Goal: Transaction & Acquisition: Subscribe to service/newsletter

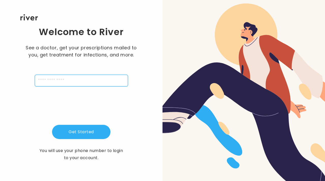
click at [92, 81] on input "tel" at bounding box center [81, 81] width 93 height 12
type input "**********"
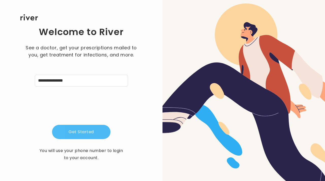
click at [76, 133] on button "Get Started" at bounding box center [81, 131] width 58 height 14
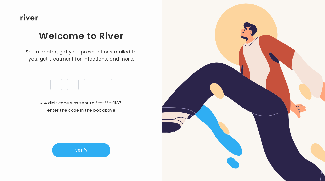
click at [54, 87] on input "tel" at bounding box center [56, 85] width 12 height 12
type input "*"
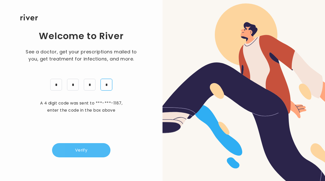
type input "*"
click at [62, 149] on button "Verify" at bounding box center [81, 150] width 58 height 14
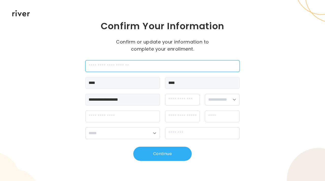
click at [128, 65] on input "employeeId" at bounding box center [162, 66] width 154 height 12
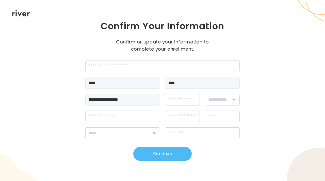
click at [174, 151] on button "Continue" at bounding box center [162, 153] width 58 height 14
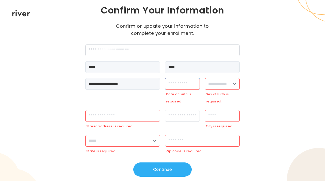
click at [182, 81] on input "dateOfBirth" at bounding box center [182, 84] width 35 height 12
type input "**********"
click at [219, 82] on select "**********" at bounding box center [222, 84] width 35 height 12
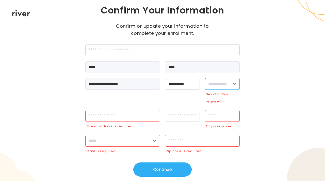
select select "******"
click at [205, 85] on select "**********" at bounding box center [222, 84] width 35 height 12
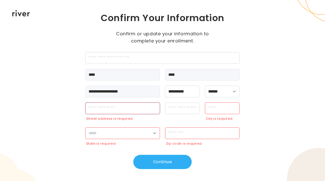
click at [154, 113] on input "streetAddress" at bounding box center [122, 108] width 75 height 12
type input "**********"
type input "*********"
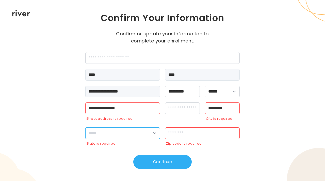
select select "**"
type input "*****"
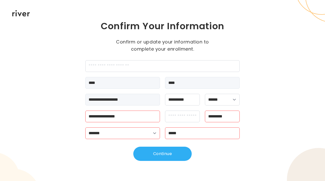
click at [160, 144] on div "**********" at bounding box center [162, 90] width 154 height 141
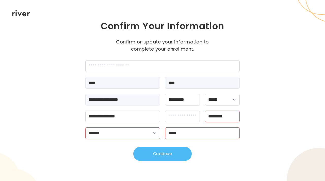
click at [155, 153] on button "Continue" at bounding box center [162, 153] width 58 height 14
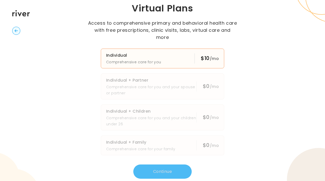
click at [151, 60] on p "Comprehensive care for you" at bounding box center [133, 62] width 55 height 6
click at [172, 173] on button "Continue" at bounding box center [162, 171] width 58 height 14
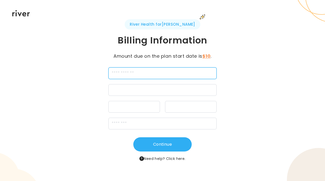
click at [179, 74] on input "cardName" at bounding box center [162, 73] width 108 height 12
type input "*********"
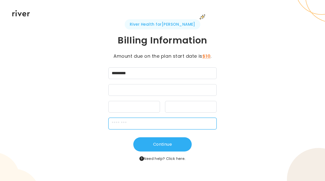
click at [127, 129] on input "zipCode" at bounding box center [162, 123] width 108 height 12
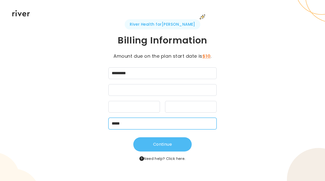
type input "*****"
click at [169, 140] on button "Continue" at bounding box center [162, 144] width 58 height 14
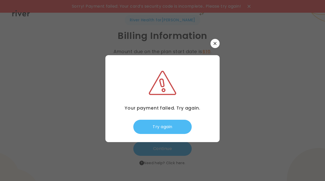
click at [180, 126] on button "Try again" at bounding box center [162, 126] width 58 height 14
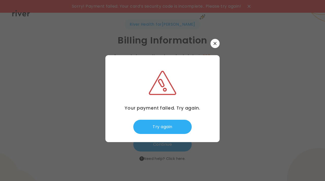
click at [217, 46] on button "button" at bounding box center [214, 43] width 9 height 9
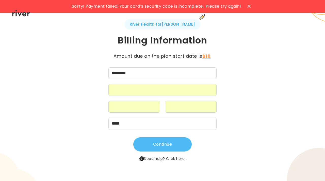
click at [178, 143] on button "Continue" at bounding box center [162, 144] width 58 height 14
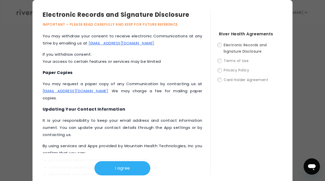
scroll to position [264, 0]
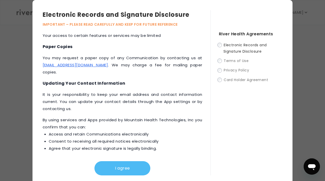
click at [139, 170] on button "I agree" at bounding box center [122, 168] width 56 height 14
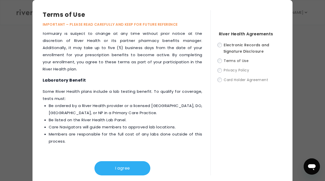
scroll to position [3, 0]
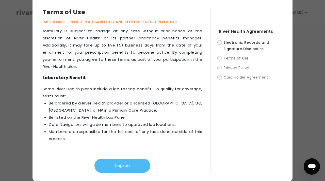
click at [135, 161] on button "I agree" at bounding box center [122, 165] width 56 height 14
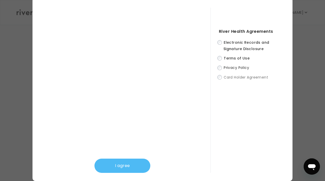
click at [124, 167] on button "I agree" at bounding box center [122, 165] width 56 height 14
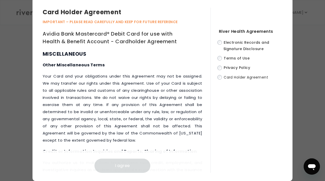
scroll to position [2950, 0]
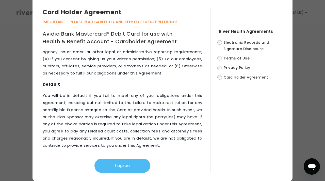
click at [118, 164] on button "I agree" at bounding box center [122, 165] width 56 height 14
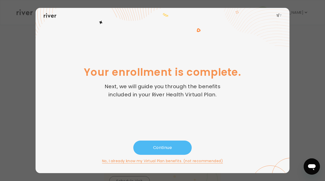
click at [158, 144] on button "Continue" at bounding box center [162, 147] width 58 height 14
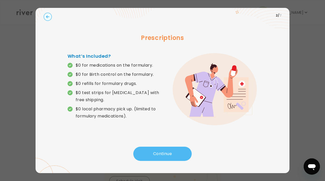
click at [156, 153] on button "Continue" at bounding box center [162, 153] width 58 height 14
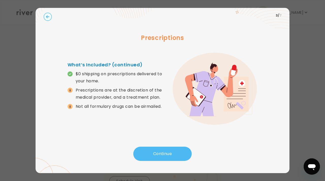
click at [156, 153] on button "Continue" at bounding box center [162, 153] width 58 height 14
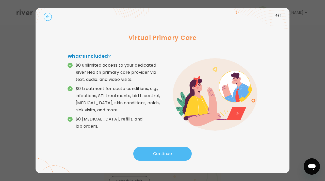
click at [156, 153] on button "Continue" at bounding box center [162, 153] width 58 height 14
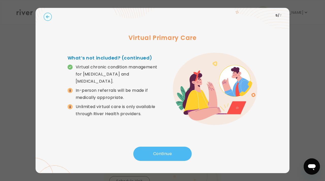
click at [156, 153] on button "Continue" at bounding box center [162, 153] width 58 height 14
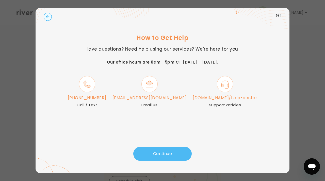
click at [156, 153] on button "Continue" at bounding box center [162, 153] width 58 height 14
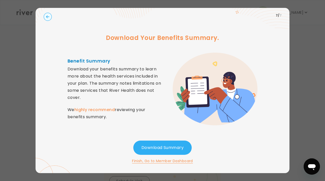
click at [158, 159] on button "Finish, Go to Member Dashboard" at bounding box center [162, 160] width 61 height 6
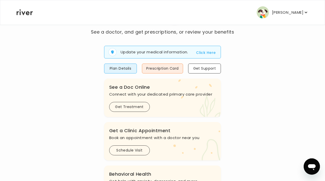
scroll to position [34, 0]
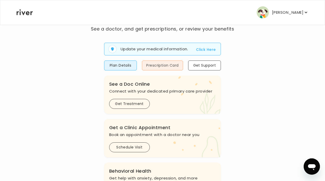
click at [157, 66] on button "Prescription Card" at bounding box center [162, 65] width 41 height 10
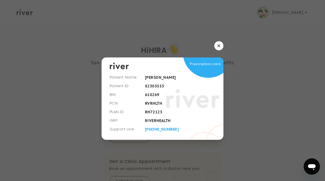
scroll to position [0, 0]
click at [216, 48] on button "button" at bounding box center [218, 45] width 9 height 9
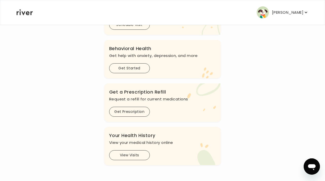
scroll to position [150, 0]
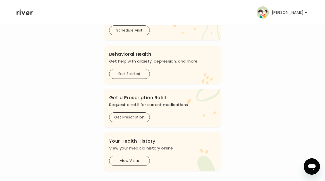
click at [129, 66] on div ".cls-1 { fill: #ffe0ae; } Behavioral Health Get help with anxiety, [MEDICAL_DAT…" at bounding box center [162, 64] width 117 height 38
click at [123, 73] on button "Get Started" at bounding box center [129, 74] width 41 height 10
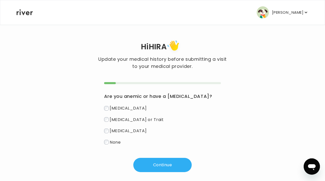
click at [130, 108] on span "[MEDICAL_DATA]" at bounding box center [128, 108] width 37 height 6
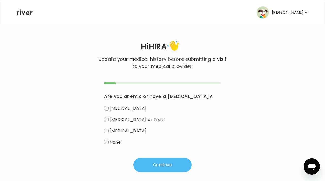
click at [150, 160] on button "Continue" at bounding box center [162, 164] width 58 height 14
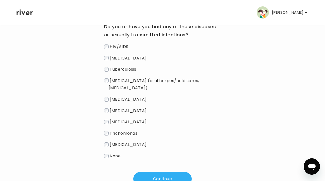
scroll to position [72, 0]
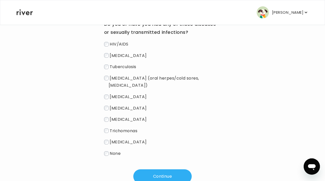
click at [113, 150] on span "None" at bounding box center [115, 153] width 11 height 6
click at [129, 79] on span "[MEDICAL_DATA] (oral herpes/cold sores, [MEDICAL_DATA])" at bounding box center [154, 81] width 90 height 13
click at [158, 169] on button "Continue" at bounding box center [162, 176] width 58 height 14
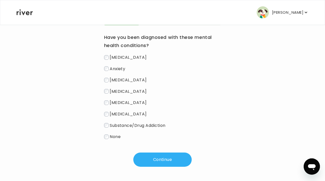
click at [120, 69] on span "Anxiety" at bounding box center [117, 68] width 15 height 6
click at [119, 99] on label "[MEDICAL_DATA]" at bounding box center [162, 102] width 117 height 7
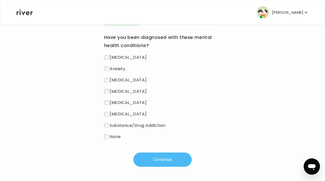
click at [161, 157] on button "Continue" at bounding box center [162, 159] width 58 height 14
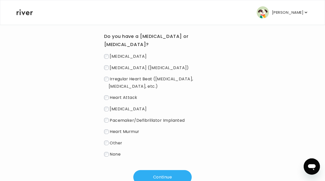
click at [127, 70] on span "[MEDICAL_DATA] ([MEDICAL_DATA])" at bounding box center [149, 67] width 79 height 6
click at [150, 170] on button "Continue" at bounding box center [162, 177] width 58 height 14
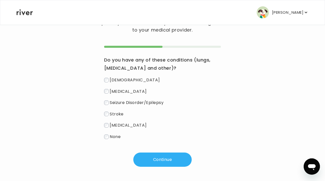
click at [111, 136] on span "None" at bounding box center [115, 136] width 11 height 6
click at [115, 82] on label "[DEMOGRAPHIC_DATA]" at bounding box center [162, 79] width 117 height 7
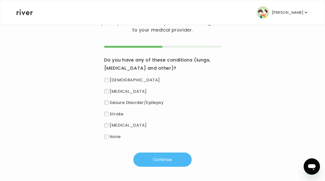
click at [156, 162] on button "Continue" at bounding box center [162, 159] width 58 height 14
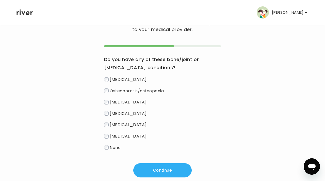
click at [114, 146] on span "None" at bounding box center [115, 147] width 11 height 6
click at [150, 166] on button "Continue" at bounding box center [162, 170] width 58 height 14
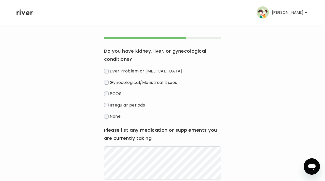
scroll to position [48, 0]
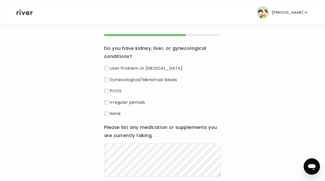
click at [112, 86] on div "Liver Problem or [MEDICAL_DATA] Gynecological/Menstrual Issues PCOS Irregular p…" at bounding box center [162, 90] width 117 height 52
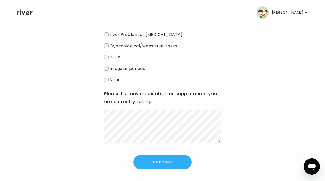
scroll to position [84, 0]
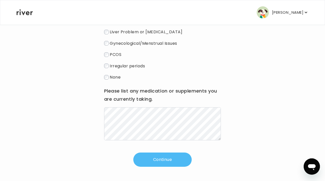
click at [157, 160] on button "Continue" at bounding box center [162, 159] width 58 height 14
click at [153, 157] on button "Continue" at bounding box center [162, 159] width 58 height 14
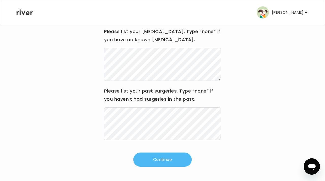
scroll to position [65, 0]
click at [155, 160] on button "Continue" at bounding box center [162, 159] width 58 height 14
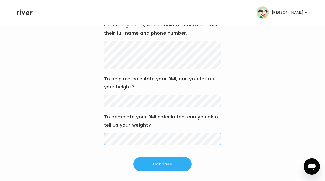
scroll to position [76, 0]
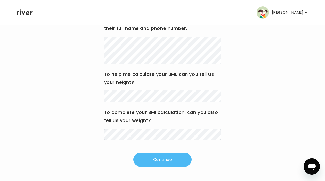
click at [167, 156] on button "Continue" at bounding box center [162, 159] width 58 height 14
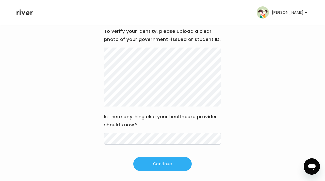
scroll to position [69, 0]
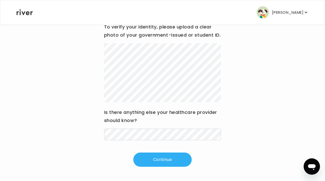
click at [161, 167] on div "Hi [PERSON_NAME] Update your medical history before submitting a visit to your …" at bounding box center [162, 67] width 292 height 225
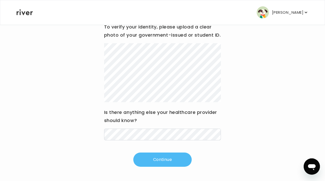
click at [155, 163] on button "Continue" at bounding box center [162, 159] width 58 height 14
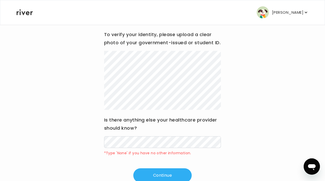
scroll to position [77, 0]
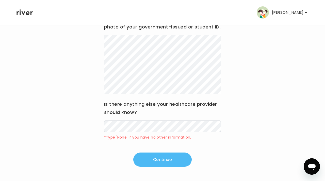
click at [165, 155] on button "Continue" at bounding box center [162, 159] width 58 height 14
click at [152, 159] on button "Continue" at bounding box center [162, 159] width 58 height 14
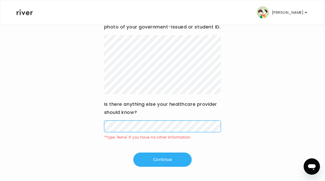
scroll to position [69, 0]
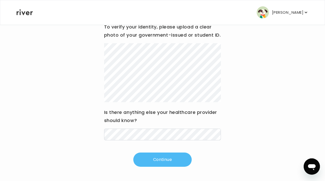
click at [157, 162] on button "Continue" at bounding box center [162, 159] width 58 height 14
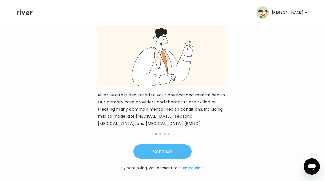
click at [159, 158] on button "Continue" at bounding box center [162, 151] width 58 height 14
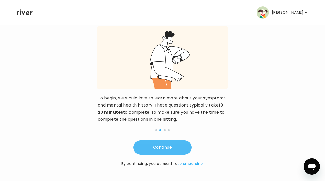
click at [167, 150] on button "Continue" at bounding box center [162, 147] width 58 height 14
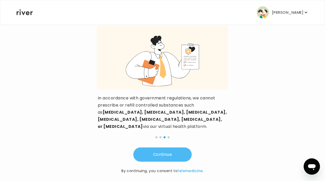
click at [167, 150] on button "Continue" at bounding box center [162, 154] width 58 height 14
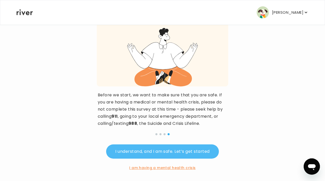
click at [167, 150] on button "I understand, and I am safe. Let’s get started" at bounding box center [162, 151] width 112 height 14
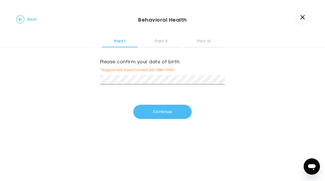
click at [151, 114] on button "Continue" at bounding box center [162, 111] width 58 height 14
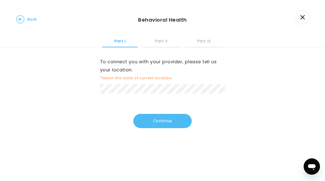
click at [167, 121] on button "Continue" at bounding box center [162, 121] width 58 height 14
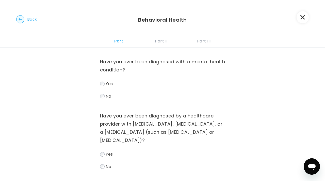
click at [111, 84] on span "Yes" at bounding box center [108, 84] width 7 height 6
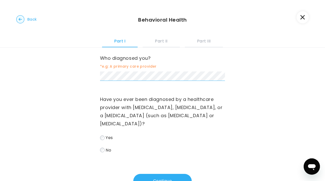
scroll to position [140, 0]
click at [159, 180] on button "Continue" at bounding box center [162, 180] width 58 height 14
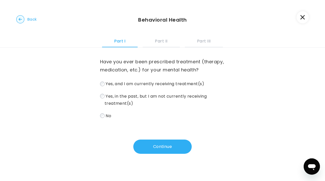
click at [115, 86] on label "Yes, and I am currently receiving treatment(s)" at bounding box center [162, 83] width 125 height 7
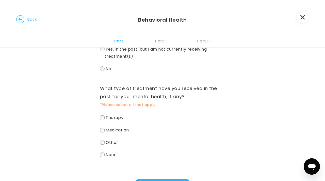
scroll to position [48, 0]
click at [117, 120] on label "Therapy" at bounding box center [162, 116] width 125 height 7
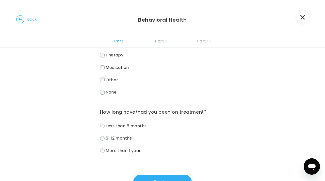
scroll to position [112, 0]
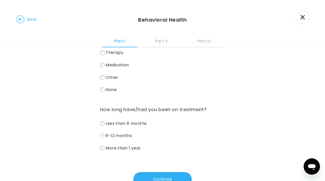
click at [127, 147] on span "More than 1 year" at bounding box center [122, 148] width 35 height 6
click at [163, 176] on button "Continue" at bounding box center [162, 179] width 58 height 14
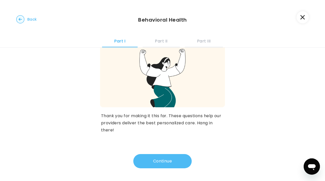
scroll to position [0, 0]
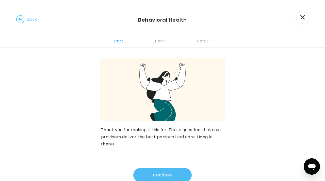
click at [156, 168] on button "Continue" at bounding box center [162, 175] width 58 height 14
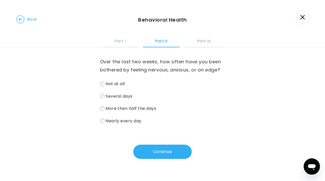
click at [107, 96] on span "Several days" at bounding box center [118, 96] width 27 height 6
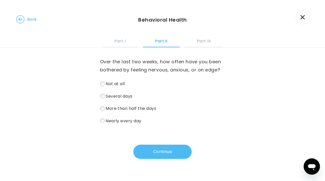
click at [152, 152] on button "Continue" at bounding box center [162, 151] width 58 height 14
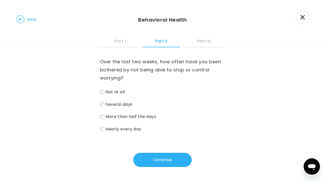
click at [119, 103] on span "Several days" at bounding box center [118, 104] width 27 height 6
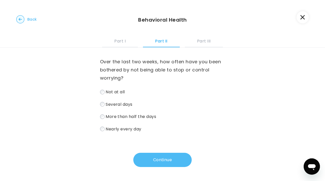
click at [153, 158] on button "Continue" at bounding box center [162, 159] width 58 height 14
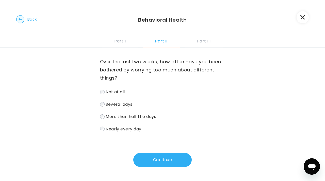
click at [113, 103] on span "Several days" at bounding box center [118, 104] width 27 height 6
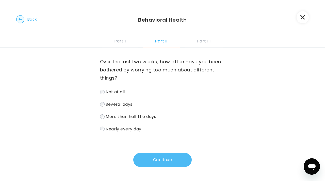
click at [158, 164] on button "Continue" at bounding box center [162, 159] width 58 height 14
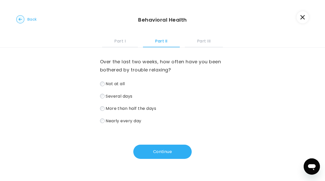
click at [122, 99] on label "Several days" at bounding box center [162, 95] width 125 height 7
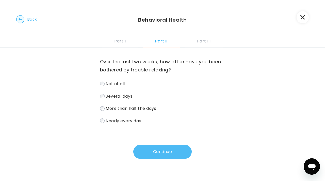
click at [150, 153] on button "Continue" at bounding box center [162, 151] width 58 height 14
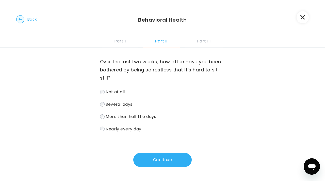
click at [116, 103] on span "Several days" at bounding box center [118, 104] width 27 height 6
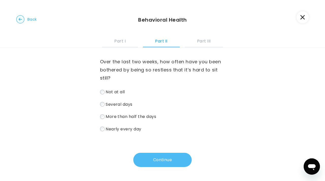
click at [150, 156] on button "Continue" at bounding box center [162, 159] width 58 height 14
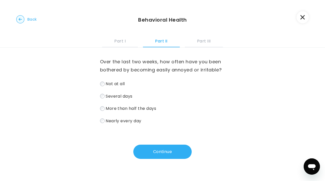
click at [115, 109] on span "More than half the days" at bounding box center [130, 108] width 50 height 6
click at [113, 100] on label "Several days" at bounding box center [162, 95] width 125 height 7
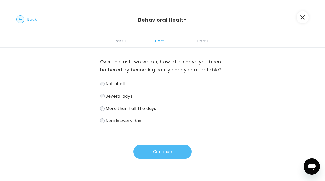
click at [155, 149] on button "Continue" at bounding box center [162, 151] width 58 height 14
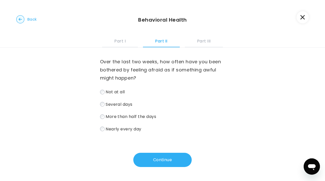
click at [117, 103] on span "Several days" at bounding box center [118, 104] width 27 height 6
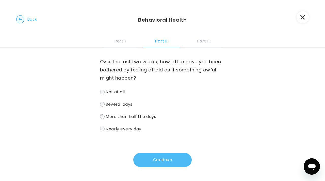
click at [155, 165] on button "Continue" at bounding box center [162, 159] width 58 height 14
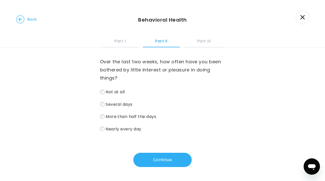
click at [121, 92] on span "Not at all" at bounding box center [114, 92] width 19 height 6
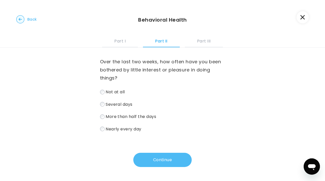
click at [164, 162] on button "Continue" at bounding box center [162, 159] width 58 height 14
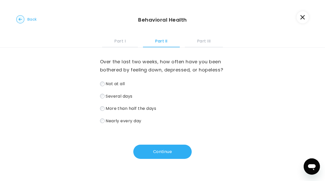
click at [118, 86] on label "Not at all" at bounding box center [162, 83] width 125 height 7
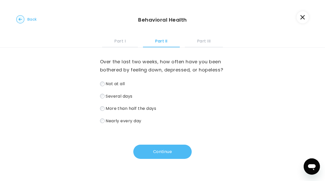
click at [151, 149] on button "Continue" at bounding box center [162, 151] width 58 height 14
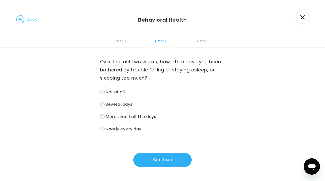
click at [116, 102] on span "Several days" at bounding box center [118, 104] width 27 height 6
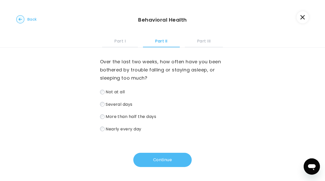
click at [159, 161] on button "Continue" at bounding box center [162, 159] width 58 height 14
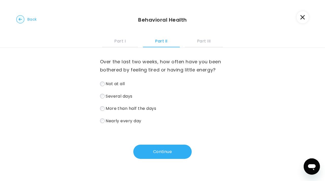
click at [109, 96] on span "Several days" at bounding box center [118, 96] width 27 height 6
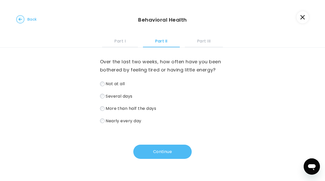
click at [158, 154] on button "Continue" at bounding box center [162, 151] width 58 height 14
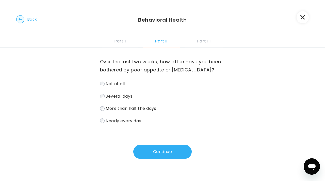
click at [125, 96] on span "Several days" at bounding box center [118, 96] width 27 height 6
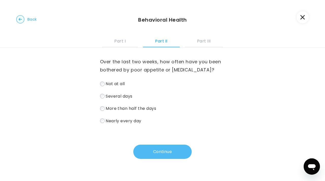
click at [162, 150] on button "Continue" at bounding box center [162, 151] width 58 height 14
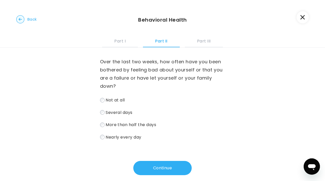
click at [118, 107] on div "Not at all Several days More than half the days Nearly every day" at bounding box center [162, 118] width 125 height 44
click at [113, 112] on span "Several days" at bounding box center [118, 112] width 27 height 6
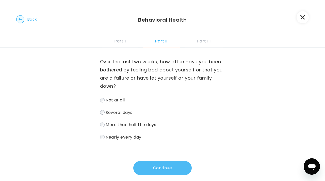
click at [158, 170] on button "Continue" at bounding box center [162, 167] width 58 height 14
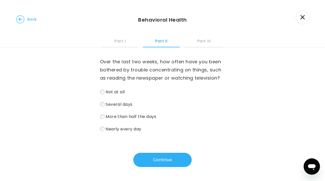
click at [298, 19] on button "button" at bounding box center [302, 17] width 12 height 12
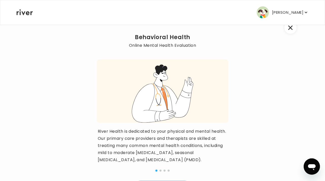
scroll to position [64, 0]
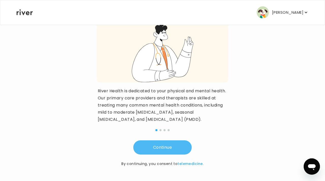
click at [185, 143] on button "Continue" at bounding box center [162, 147] width 58 height 14
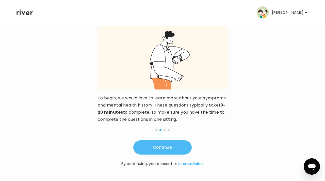
click at [165, 145] on button "Continue" at bounding box center [162, 147] width 58 height 14
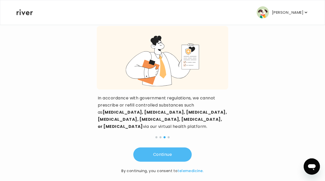
click at [165, 147] on button "Continue" at bounding box center [162, 154] width 58 height 14
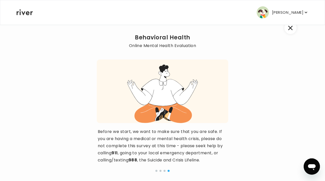
scroll to position [57, 0]
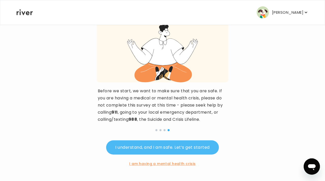
click at [187, 147] on button "I understand, and I am safe. Let’s get started" at bounding box center [162, 147] width 112 height 14
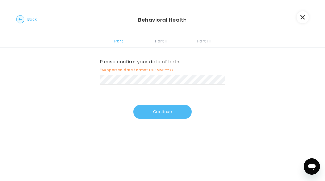
click at [185, 112] on button "Continue" at bounding box center [162, 111] width 58 height 14
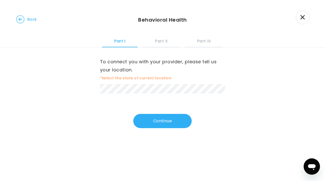
click at [148, 81] on div "To connect you with your provider, please tell us your location. *Select the st…" at bounding box center [162, 76] width 125 height 36
click at [133, 95] on div "To connect you with your provider, please tell us your location. *Select the st…" at bounding box center [162, 87] width 125 height 80
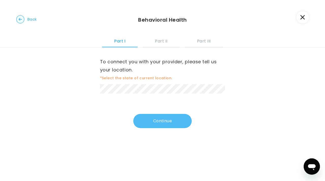
click at [155, 116] on button "Continue" at bounding box center [162, 121] width 58 height 14
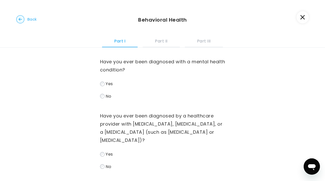
click at [108, 98] on span "No" at bounding box center [108, 96] width 6 height 6
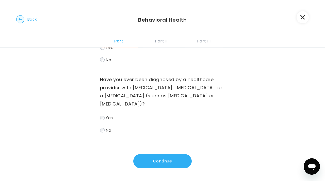
click at [104, 135] on div "Have you ever been diagnosed with a mental health condition? Yes No Have you ev…" at bounding box center [162, 89] width 125 height 157
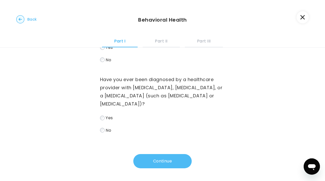
click at [152, 159] on button "Continue" at bounding box center [162, 161] width 58 height 14
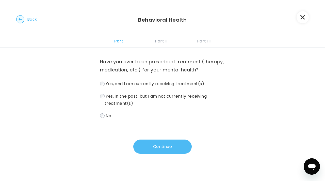
scroll to position [0, 0]
click at [126, 86] on span "Yes, and I am currently receiving treatment(s)" at bounding box center [154, 84] width 98 height 6
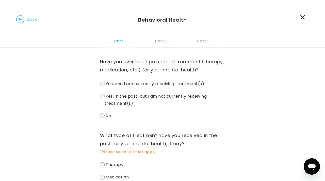
scroll to position [44, 0]
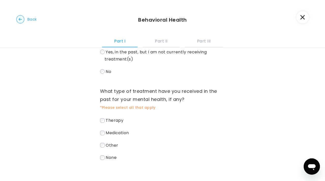
click at [128, 123] on label "Therapy" at bounding box center [162, 119] width 125 height 7
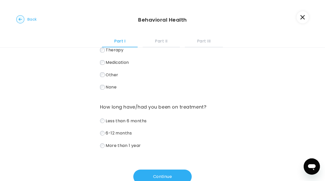
scroll to position [117, 0]
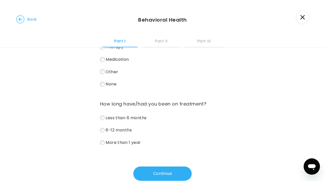
click at [122, 146] on label "More than 1 year" at bounding box center [162, 141] width 125 height 7
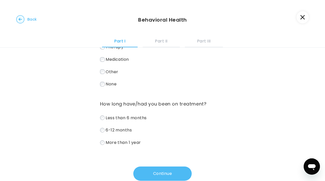
click at [158, 175] on button "Continue" at bounding box center [162, 173] width 58 height 14
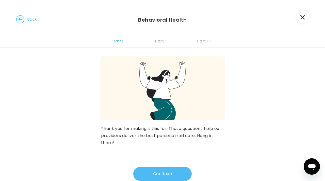
scroll to position [0, 0]
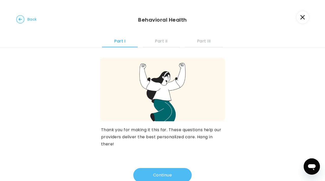
click at [158, 175] on button "Continue" at bounding box center [162, 175] width 58 height 14
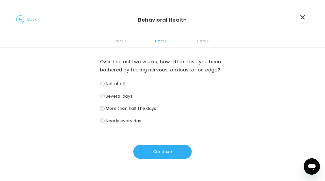
click at [117, 96] on span "Several days" at bounding box center [118, 96] width 27 height 6
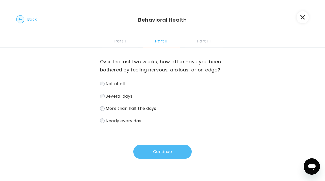
click at [154, 150] on button "Continue" at bounding box center [162, 151] width 58 height 14
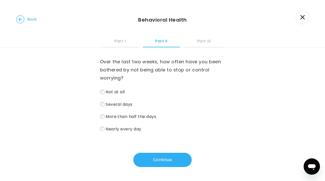
click at [122, 98] on div "Not at all Several days More than half the days Nearly every day" at bounding box center [162, 110] width 125 height 44
click at [117, 102] on span "Several days" at bounding box center [118, 104] width 27 height 6
click at [155, 153] on div "Over the last two weeks, how often have you been bothered by not being able to …" at bounding box center [162, 106] width 125 height 119
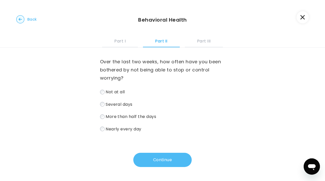
click at [155, 160] on button "Continue" at bounding box center [162, 159] width 58 height 14
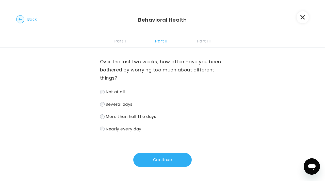
click at [116, 101] on label "Several days" at bounding box center [162, 103] width 125 height 7
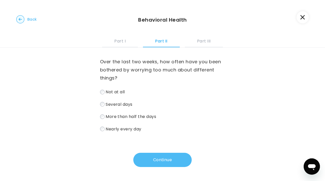
click at [169, 162] on button "Continue" at bounding box center [162, 159] width 58 height 14
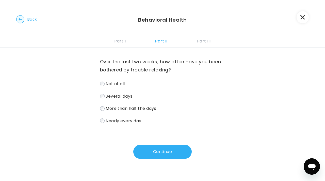
click at [117, 100] on div "Not at all Several days More than half the days Nearly every day" at bounding box center [162, 102] width 125 height 44
click at [116, 95] on span "Several days" at bounding box center [118, 96] width 27 height 6
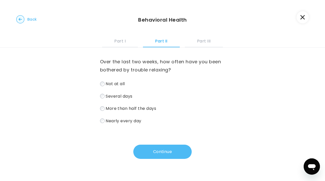
click at [163, 146] on button "Continue" at bounding box center [162, 151] width 58 height 14
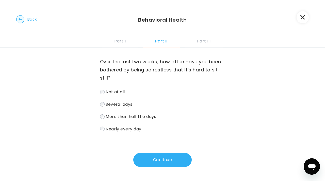
click at [118, 90] on span "Not at all" at bounding box center [114, 92] width 19 height 6
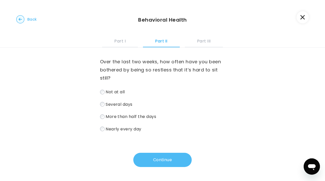
click at [153, 159] on button "Continue" at bounding box center [162, 159] width 58 height 14
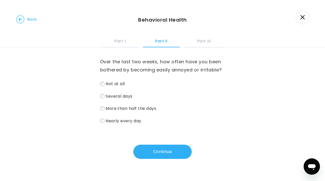
click at [118, 95] on span "Several days" at bounding box center [118, 96] width 27 height 6
click at [147, 143] on div "Over the last two weeks, how often have you been bothered by becoming easily an…" at bounding box center [162, 102] width 125 height 111
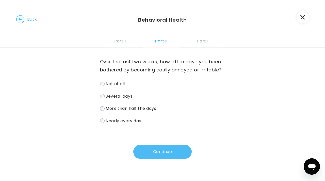
click at [154, 155] on button "Continue" at bounding box center [162, 151] width 58 height 14
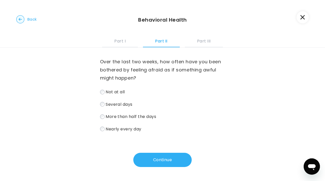
click at [120, 106] on span "Several days" at bounding box center [118, 104] width 27 height 6
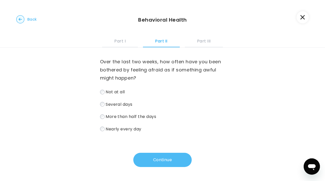
click at [155, 156] on button "Continue" at bounding box center [162, 159] width 58 height 14
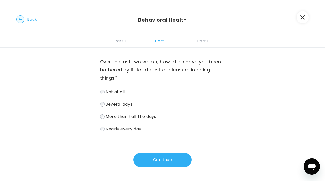
click at [118, 104] on span "Several days" at bounding box center [118, 104] width 27 height 6
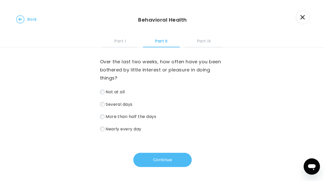
click at [150, 156] on button "Continue" at bounding box center [162, 159] width 58 height 14
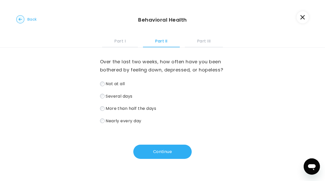
click at [120, 98] on span "Several days" at bounding box center [118, 96] width 27 height 6
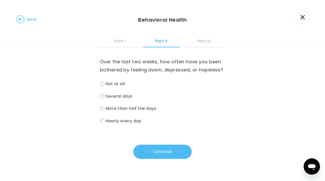
click at [159, 150] on button "Continue" at bounding box center [162, 151] width 58 height 14
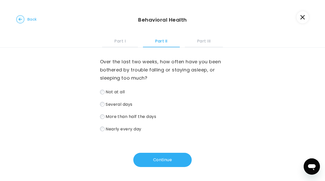
click at [122, 103] on span "Several days" at bounding box center [118, 104] width 27 height 6
click at [154, 152] on div "Over the last two weeks, how often have you been bothered by trouble falling or…" at bounding box center [162, 106] width 125 height 119
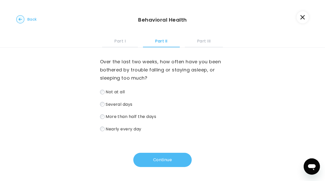
click at [158, 158] on button "Continue" at bounding box center [162, 159] width 58 height 14
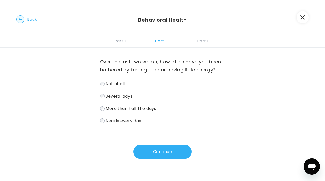
click at [118, 96] on span "Several days" at bounding box center [118, 96] width 27 height 6
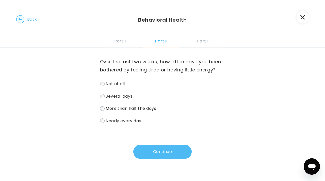
click at [150, 147] on button "Continue" at bounding box center [162, 151] width 58 height 14
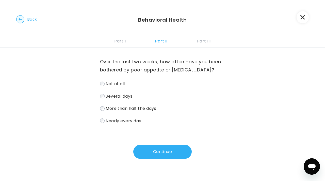
click at [117, 97] on span "Several days" at bounding box center [118, 96] width 27 height 6
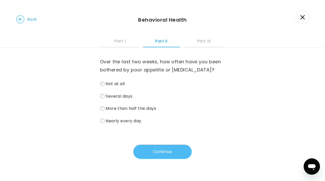
click at [175, 147] on button "Continue" at bounding box center [162, 151] width 58 height 14
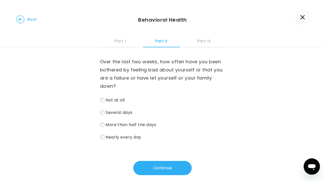
click at [116, 113] on span "Several days" at bounding box center [118, 112] width 27 height 6
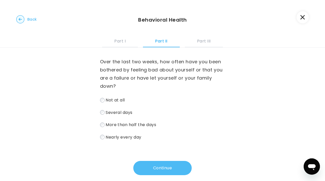
click at [166, 164] on button "Continue" at bounding box center [162, 167] width 58 height 14
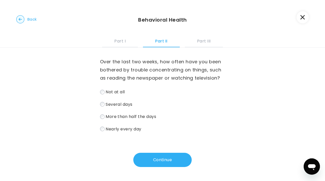
click at [118, 100] on label "Several days" at bounding box center [162, 103] width 125 height 7
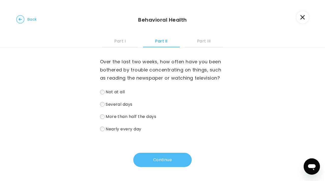
click at [173, 154] on button "Continue" at bounding box center [162, 159] width 58 height 14
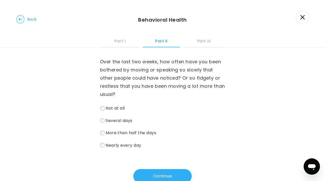
click at [112, 108] on span "Not at all" at bounding box center [114, 108] width 19 height 6
click at [151, 167] on div "Over the last two weeks, how often have you been bothered by moving or speaking…" at bounding box center [162, 114] width 125 height 135
click at [151, 174] on button "Continue" at bounding box center [162, 176] width 58 height 14
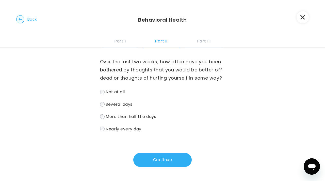
click at [117, 93] on span "Not at all" at bounding box center [114, 92] width 19 height 6
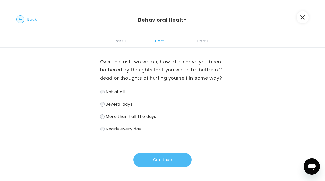
click at [155, 158] on button "Continue" at bounding box center [162, 159] width 58 height 14
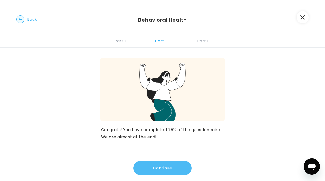
click at [155, 170] on button "Continue" at bounding box center [162, 167] width 58 height 14
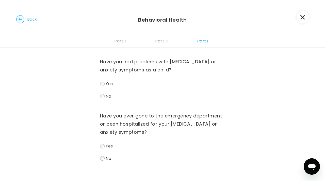
click at [107, 86] on span "Yes" at bounding box center [108, 84] width 7 height 6
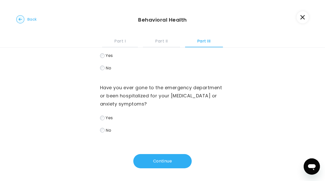
click at [106, 130] on span "No" at bounding box center [108, 130] width 6 height 6
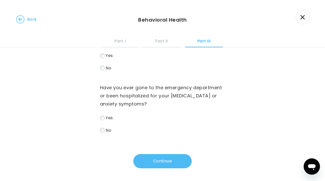
click at [163, 165] on button "Continue" at bounding box center [162, 161] width 58 height 14
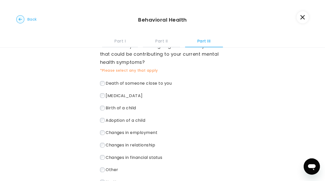
scroll to position [19, 0]
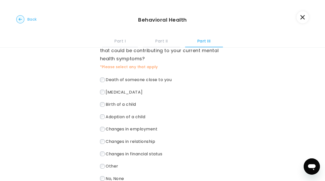
click at [134, 93] on span "[MEDICAL_DATA]" at bounding box center [123, 92] width 37 height 6
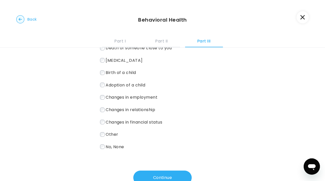
scroll to position [51, 0]
click at [148, 97] on span "Changes in employment" at bounding box center [131, 97] width 52 height 6
click at [136, 112] on span "Changes in relationship" at bounding box center [129, 109] width 49 height 6
click at [122, 123] on span "Changes in financial status" at bounding box center [133, 121] width 57 height 6
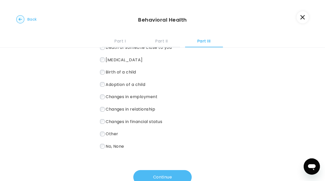
click at [157, 176] on button "Continue" at bounding box center [162, 177] width 58 height 14
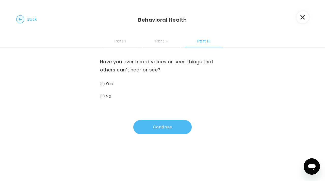
scroll to position [0, 0]
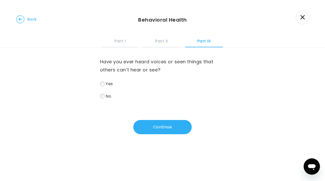
click at [104, 98] on label "No" at bounding box center [162, 95] width 125 height 7
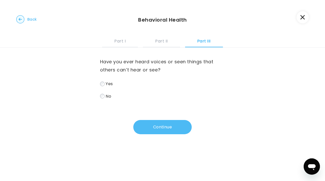
click at [166, 129] on button "Continue" at bounding box center [162, 127] width 58 height 14
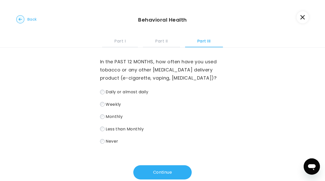
click at [117, 142] on span "Never" at bounding box center [111, 141] width 12 height 6
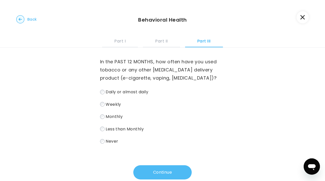
click at [149, 171] on button "Continue" at bounding box center [162, 172] width 58 height 14
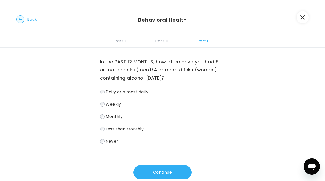
click at [112, 138] on span "Never" at bounding box center [111, 141] width 12 height 6
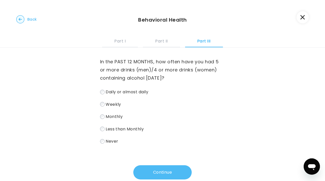
click at [156, 167] on button "Continue" at bounding box center [162, 172] width 58 height 14
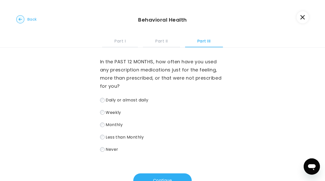
click at [117, 154] on div "In the PAST 12 MONTHS, how often have you used any prescription medications jus…" at bounding box center [162, 117] width 125 height 140
click at [113, 150] on span "Never" at bounding box center [111, 149] width 12 height 6
click at [143, 177] on button "Continue" at bounding box center [162, 180] width 58 height 14
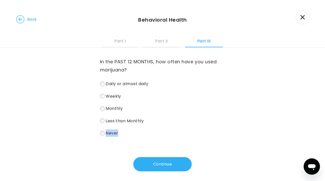
click at [108, 135] on span "Never" at bounding box center [111, 133] width 12 height 6
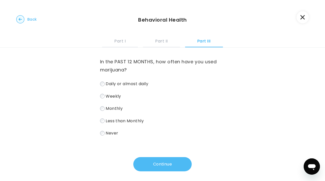
click at [155, 159] on button "Continue" at bounding box center [162, 164] width 58 height 14
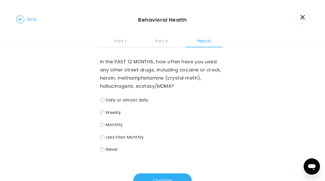
click at [110, 150] on span "Never" at bounding box center [111, 149] width 12 height 6
click at [162, 175] on button "Continue" at bounding box center [162, 180] width 58 height 14
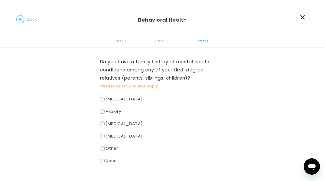
scroll to position [4, 0]
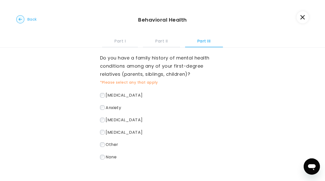
click at [112, 109] on span "Anxiety" at bounding box center [112, 107] width 15 height 6
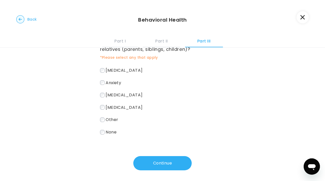
scroll to position [29, 0]
click at [156, 155] on div "Do you have a family history of mental health conditions among any of your firs…" at bounding box center [162, 93] width 125 height 151
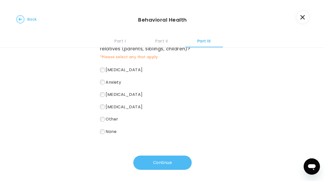
click at [153, 163] on button "Continue" at bounding box center [162, 162] width 58 height 14
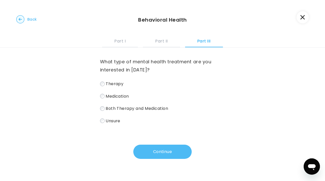
scroll to position [0, 0]
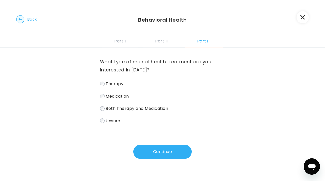
click at [113, 85] on span "Therapy" at bounding box center [114, 84] width 18 height 6
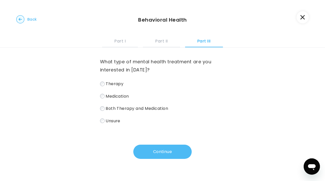
click at [151, 153] on button "Continue" at bounding box center [162, 151] width 58 height 14
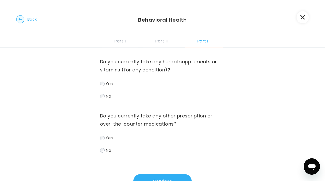
click at [110, 98] on span "No" at bounding box center [108, 96] width 6 height 6
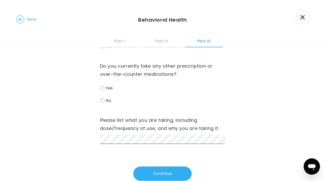
scroll to position [59, 0]
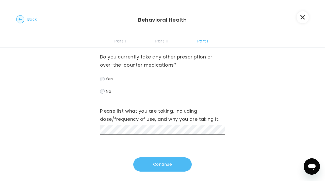
click at [171, 170] on button "Continue" at bounding box center [162, 164] width 58 height 14
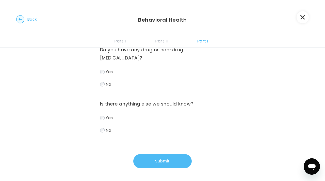
scroll to position [0, 0]
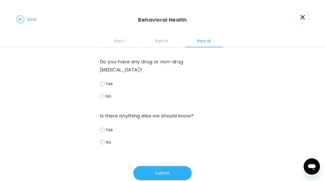
click at [111, 93] on span "No" at bounding box center [108, 96] width 6 height 6
click at [107, 139] on span "No" at bounding box center [108, 142] width 6 height 6
click at [144, 157] on div "Do you have any drug or non-drug [MEDICAL_DATA]? Yes No Is there anything else …" at bounding box center [162, 113] width 125 height 132
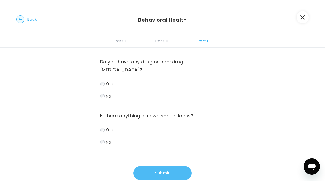
click at [150, 166] on button "Submit" at bounding box center [162, 173] width 58 height 14
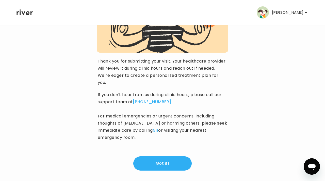
scroll to position [77, 0]
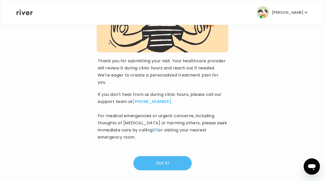
click at [168, 157] on button "Got it!" at bounding box center [162, 163] width 58 height 14
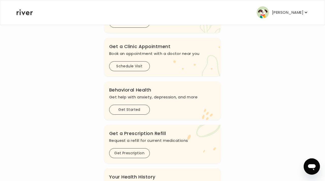
scroll to position [115, 0]
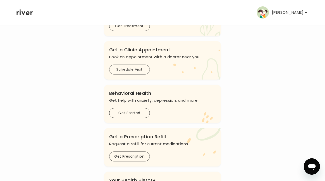
click at [129, 69] on button "Schedule Visit" at bounding box center [129, 69] width 41 height 10
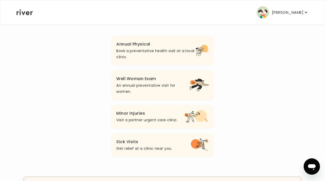
scroll to position [58, 0]
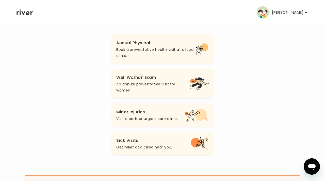
click at [151, 48] on p "Book a preventative health visit at a local clinic." at bounding box center [155, 52] width 79 height 12
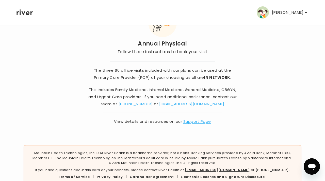
scroll to position [44, 0]
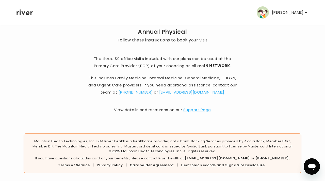
click at [195, 109] on link "Support Page" at bounding box center [197, 109] width 28 height 5
click at [295, 10] on p "[PERSON_NAME]" at bounding box center [287, 12] width 31 height 7
click at [205, 75] on p "This includes Family Medicine, Internal Medicine, General Medicine, OBGYN, and …" at bounding box center [162, 84] width 149 height 21
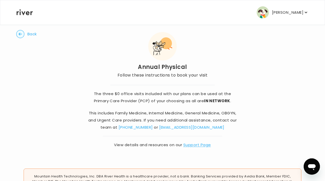
scroll to position [0, 0]
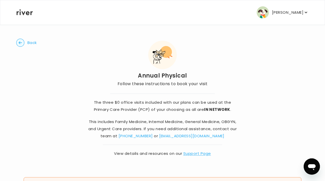
click at [26, 44] on button "Back" at bounding box center [26, 43] width 21 height 8
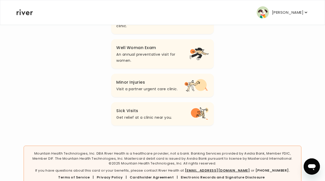
scroll to position [100, 0]
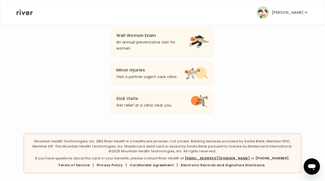
click at [291, 12] on p "[PERSON_NAME]" at bounding box center [287, 12] width 31 height 7
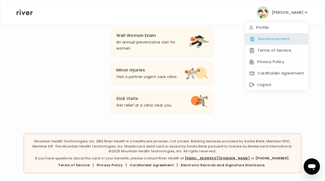
click at [276, 40] on button "Reimbursement" at bounding box center [269, 38] width 41 height 7
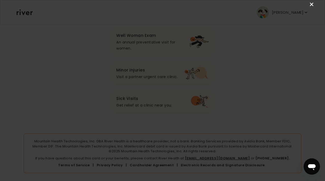
click at [312, 3] on link "×" at bounding box center [311, 5] width 6 height 6
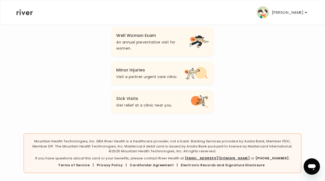
click at [294, 10] on p "[PERSON_NAME]" at bounding box center [287, 12] width 31 height 7
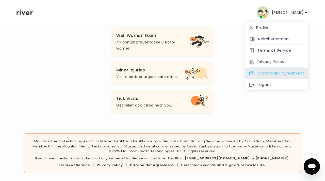
click at [286, 73] on div "Cardholder Agreement" at bounding box center [276, 72] width 63 height 11
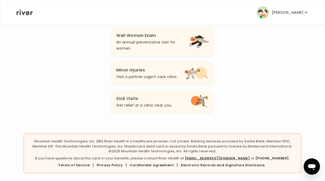
click at [282, 12] on button "[PERSON_NAME]" at bounding box center [282, 12] width 52 height 12
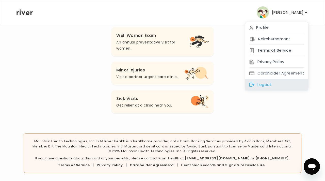
click at [263, 87] on div "Logout" at bounding box center [276, 84] width 63 height 11
